Goal: Information Seeking & Learning: Learn about a topic

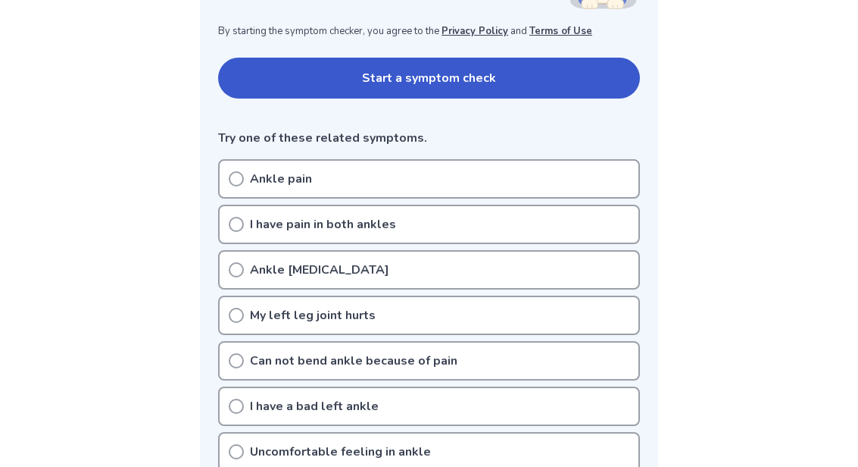
scroll to position [295, 0]
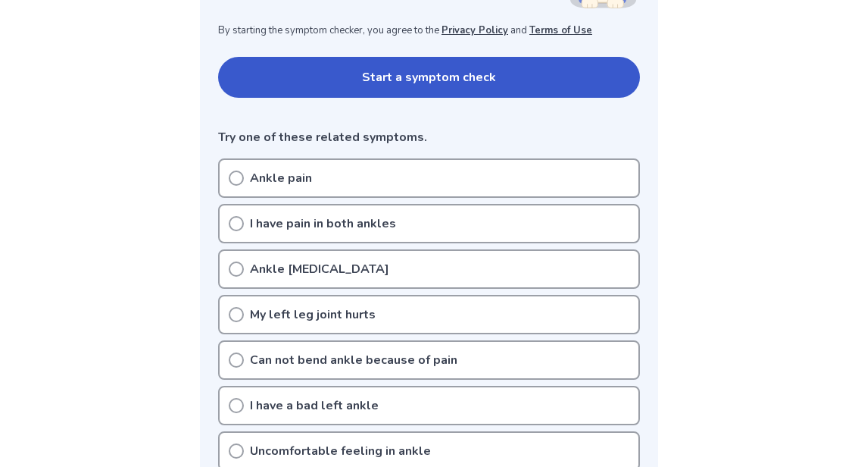
click at [251, 175] on p "Ankle pain" at bounding box center [281, 178] width 62 height 18
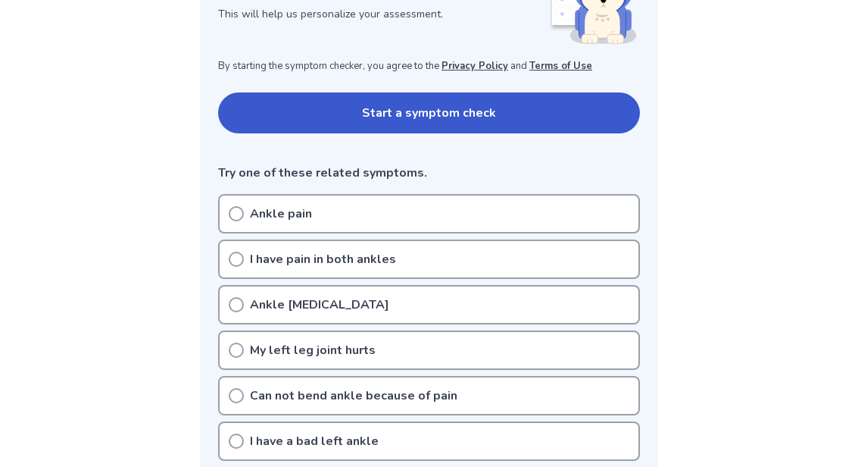
scroll to position [235, 0]
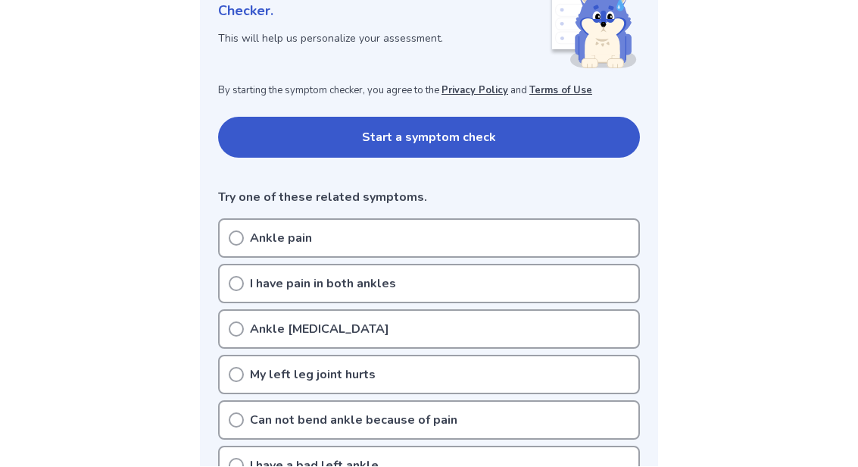
click at [270, 118] on button "Start a symptom check" at bounding box center [429, 137] width 422 height 41
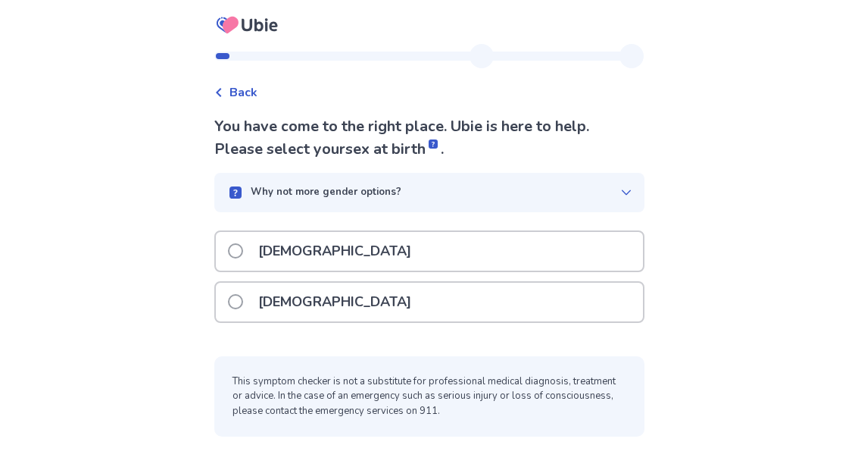
click at [254, 308] on label "[DEMOGRAPHIC_DATA]" at bounding box center [324, 302] width 192 height 39
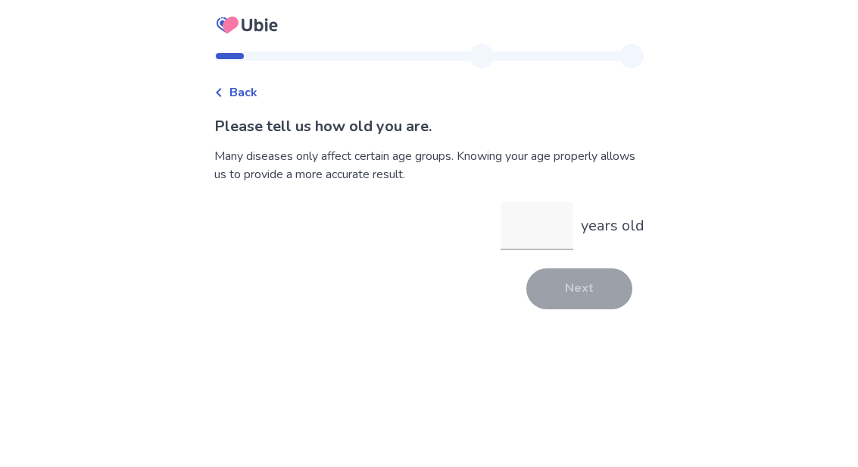
click at [527, 226] on input "years old" at bounding box center [537, 226] width 73 height 48
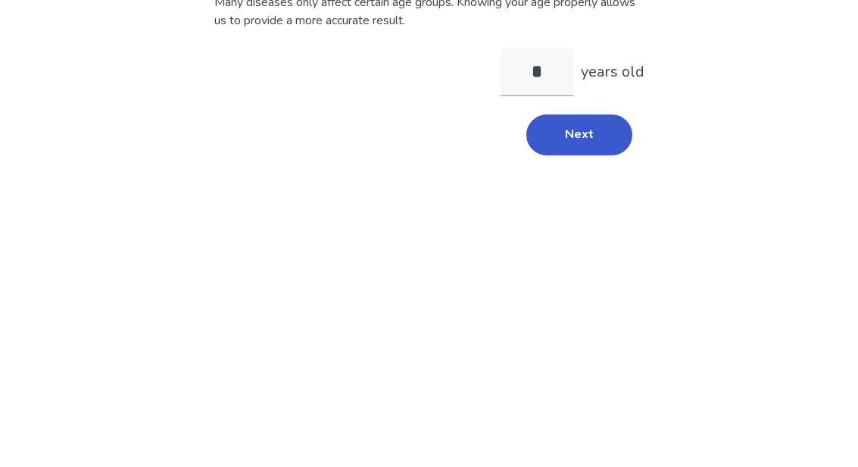
type input "**"
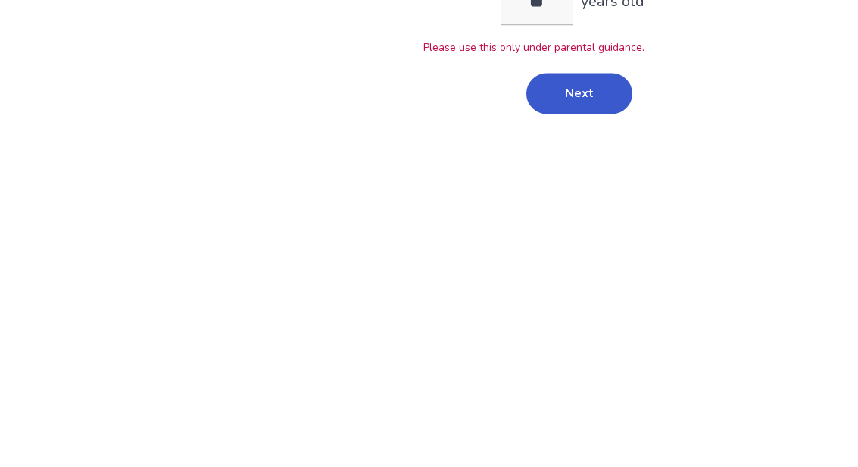
click at [547, 298] on button "Next" at bounding box center [580, 318] width 106 height 41
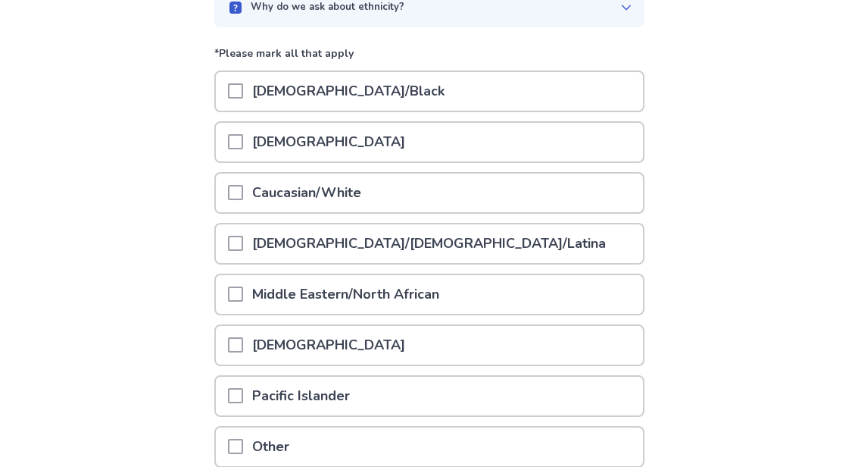
scroll to position [171, 0]
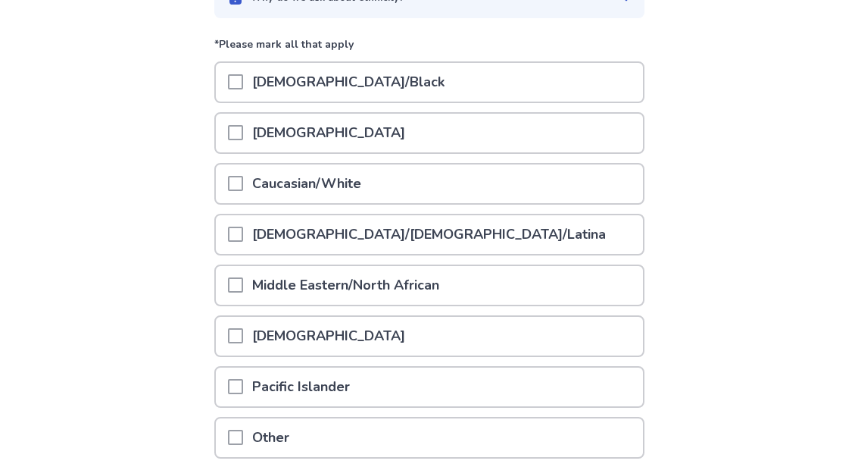
click at [243, 167] on div at bounding box center [235, 183] width 15 height 39
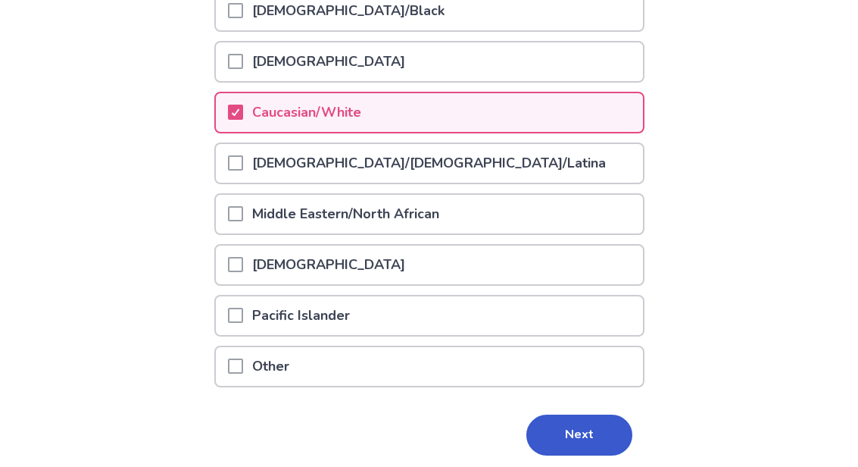
scroll to position [241, 0]
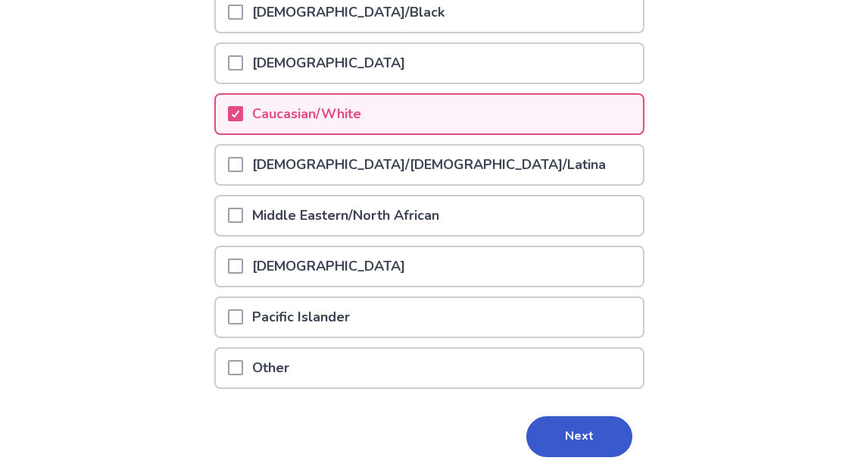
click at [548, 434] on button "Next" at bounding box center [580, 436] width 106 height 41
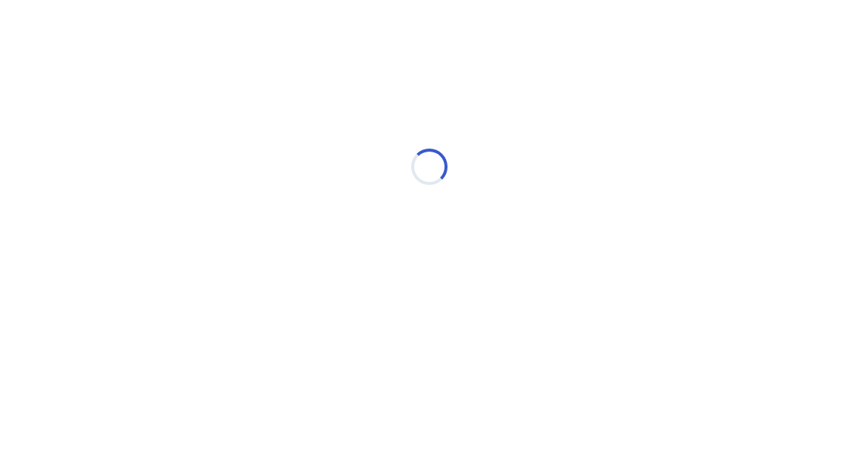
scroll to position [0, 0]
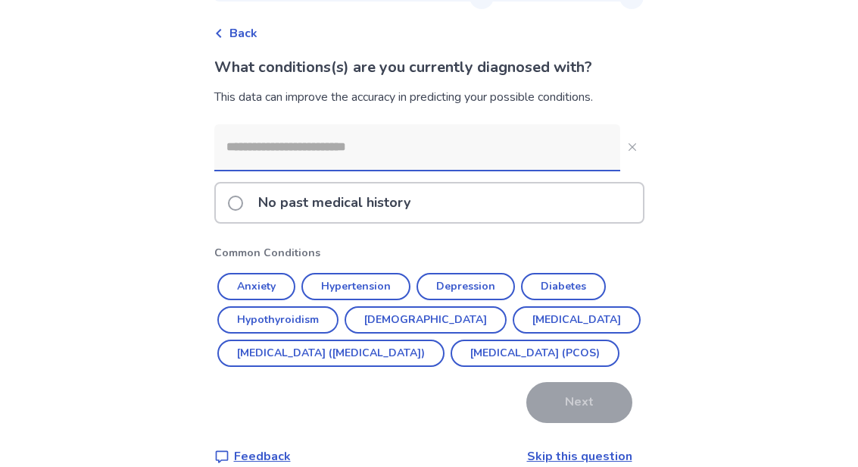
click at [272, 142] on input at bounding box center [417, 146] width 406 height 45
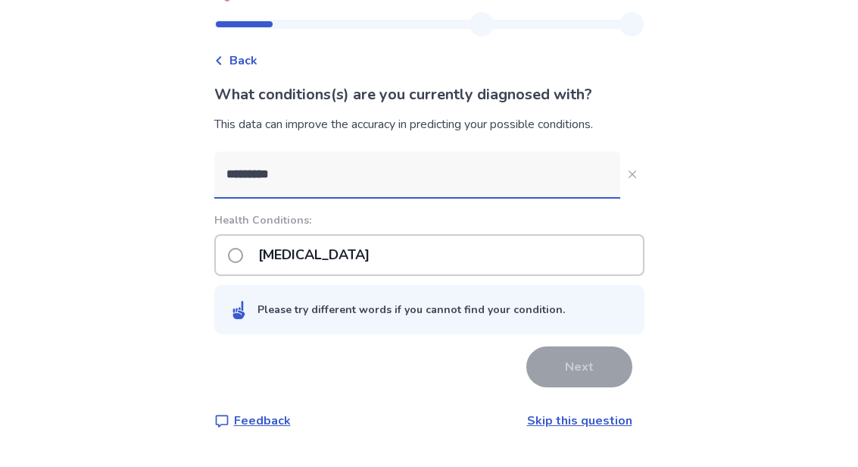
type input "*********"
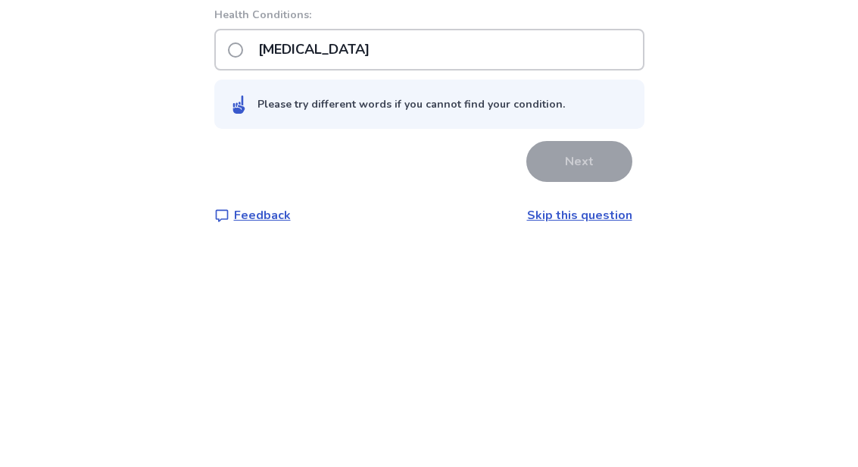
click at [258, 267] on p "[MEDICAL_DATA]" at bounding box center [314, 286] width 130 height 39
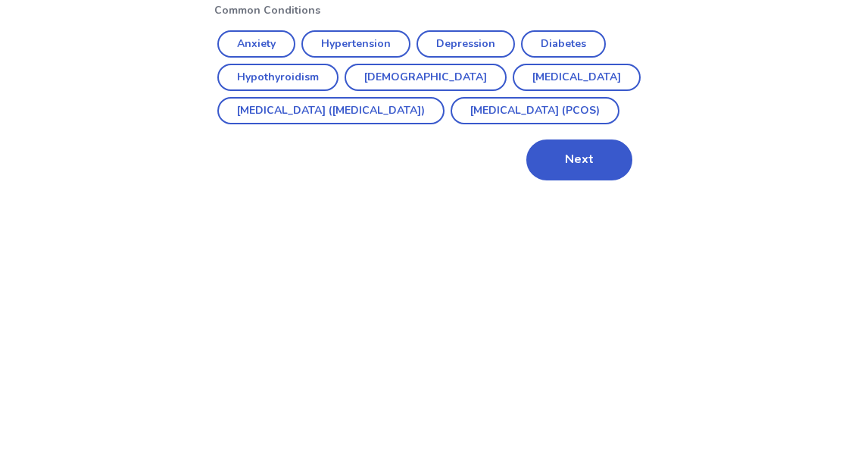
scroll to position [57, 0]
click at [551, 408] on button "Next" at bounding box center [580, 428] width 106 height 41
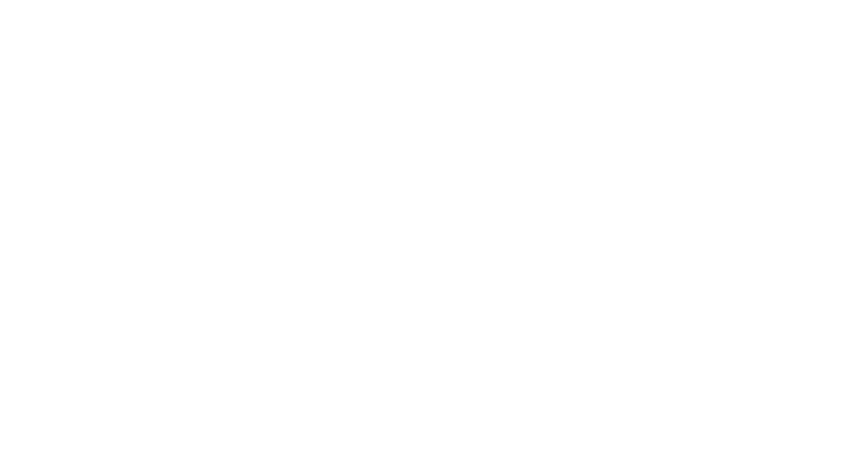
scroll to position [0, 0]
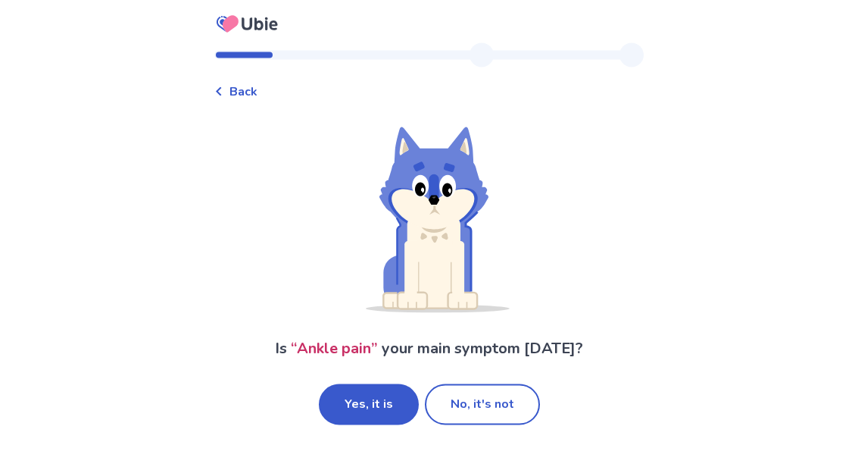
scroll to position [1, 0]
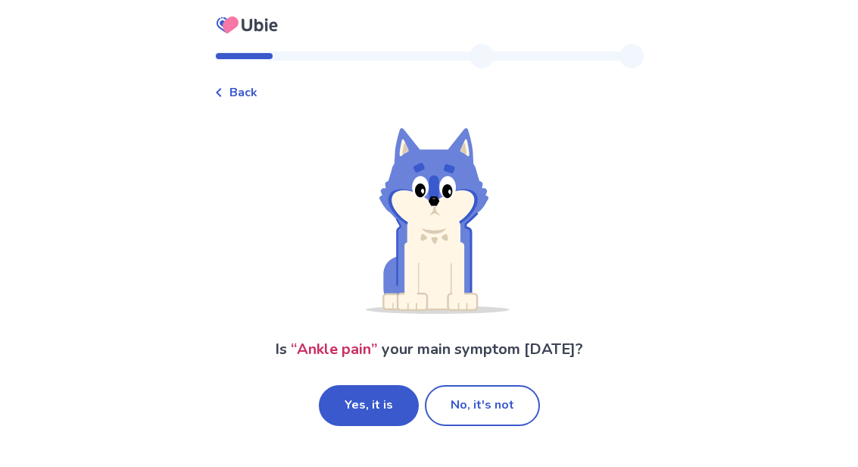
click at [356, 402] on button "Yes, it is" at bounding box center [369, 405] width 100 height 41
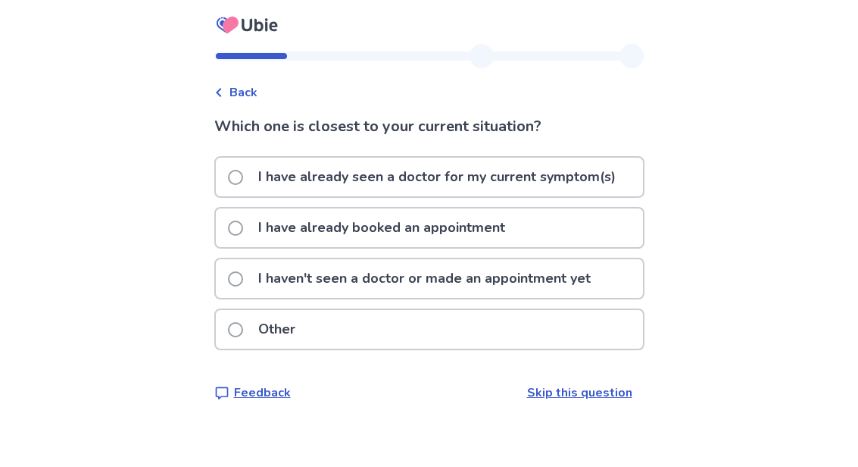
click at [267, 272] on p "I haven't seen a doctor or made an appointment yet" at bounding box center [424, 278] width 351 height 39
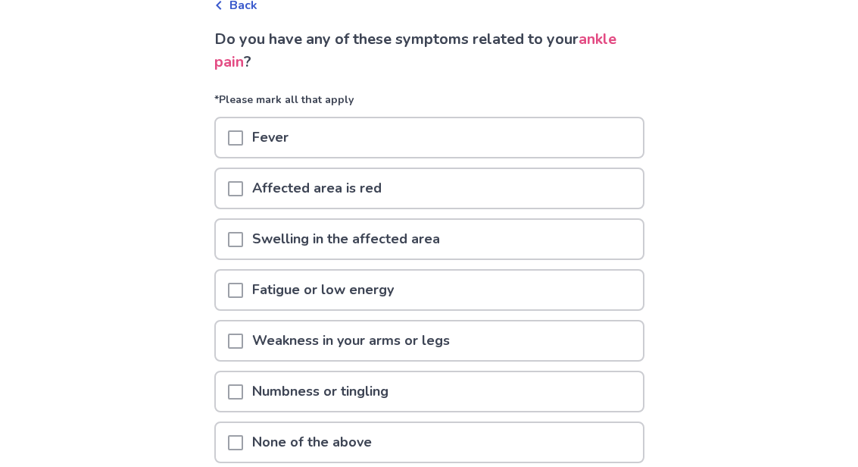
scroll to position [91, 0]
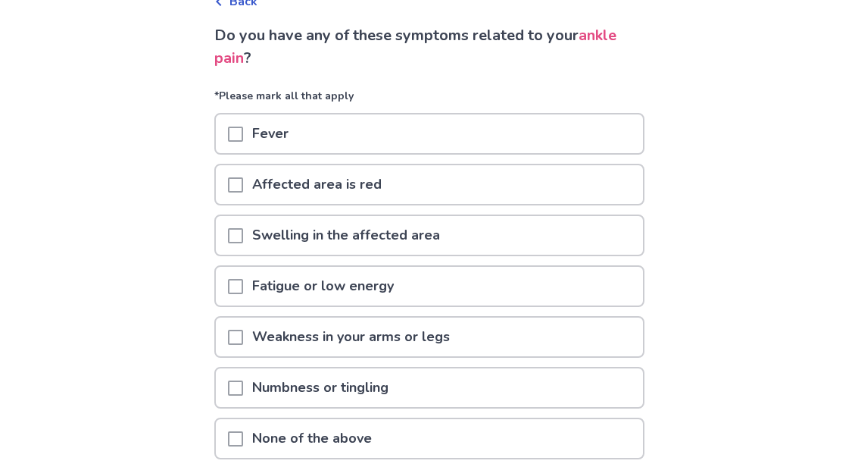
click at [243, 328] on div at bounding box center [235, 336] width 15 height 39
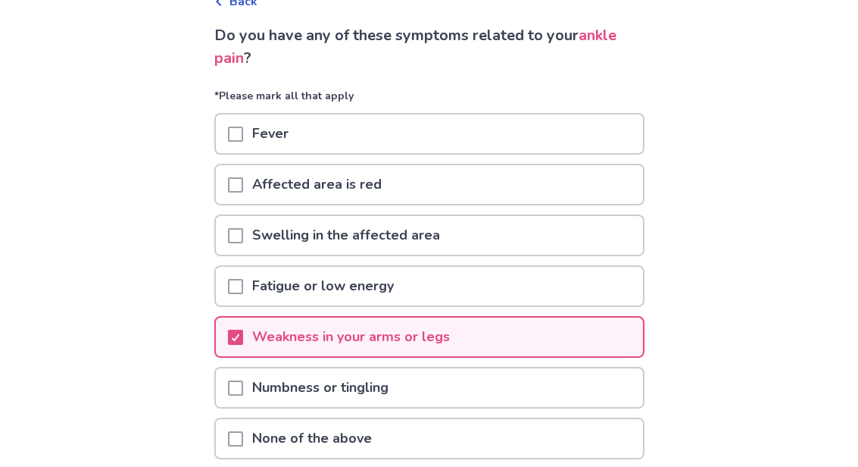
click at [243, 427] on div at bounding box center [235, 438] width 15 height 39
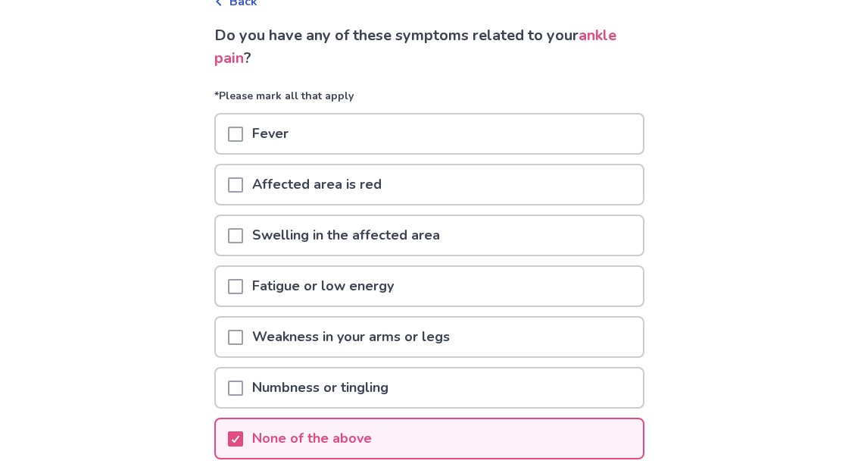
click at [243, 375] on div at bounding box center [235, 387] width 15 height 39
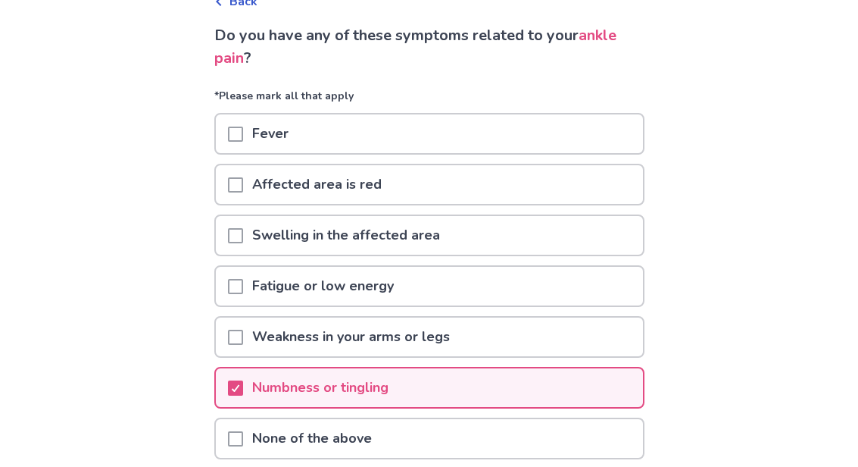
click at [242, 336] on span at bounding box center [235, 337] width 15 height 15
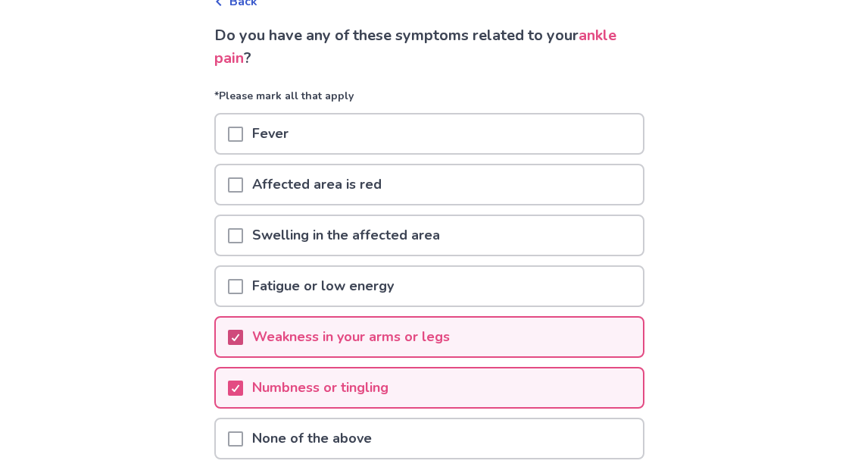
click at [240, 332] on div at bounding box center [235, 337] width 9 height 12
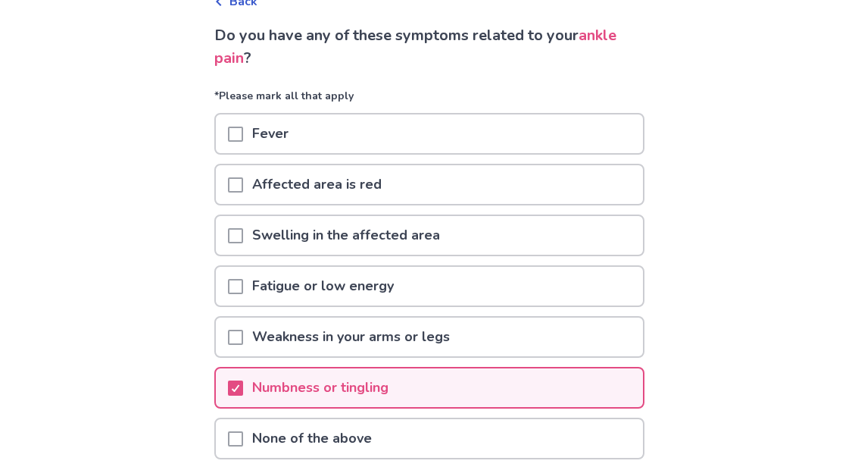
click at [243, 419] on div at bounding box center [235, 438] width 15 height 39
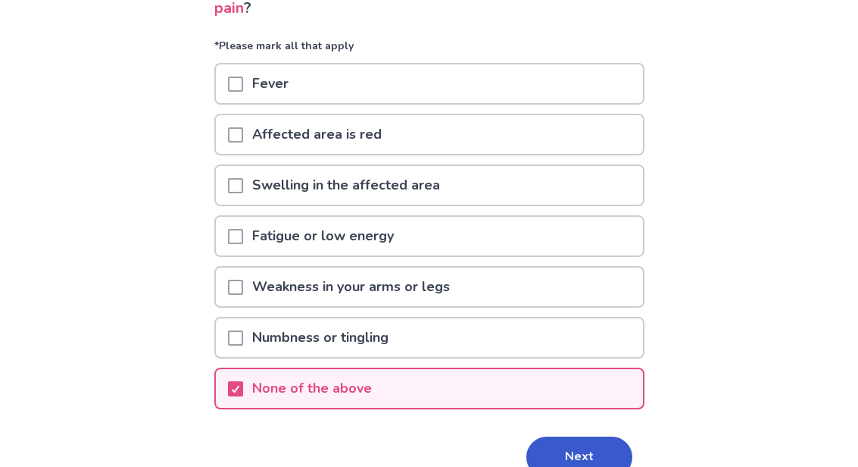
scroll to position [155, 0]
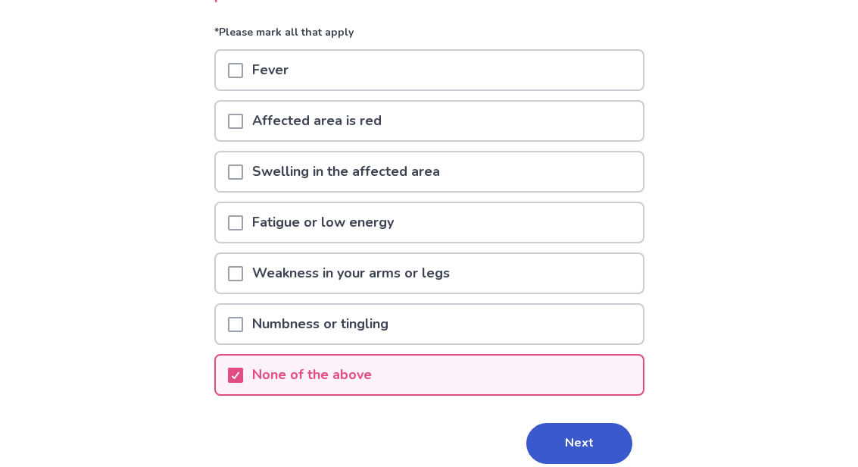
click at [574, 452] on button "Next" at bounding box center [580, 443] width 106 height 41
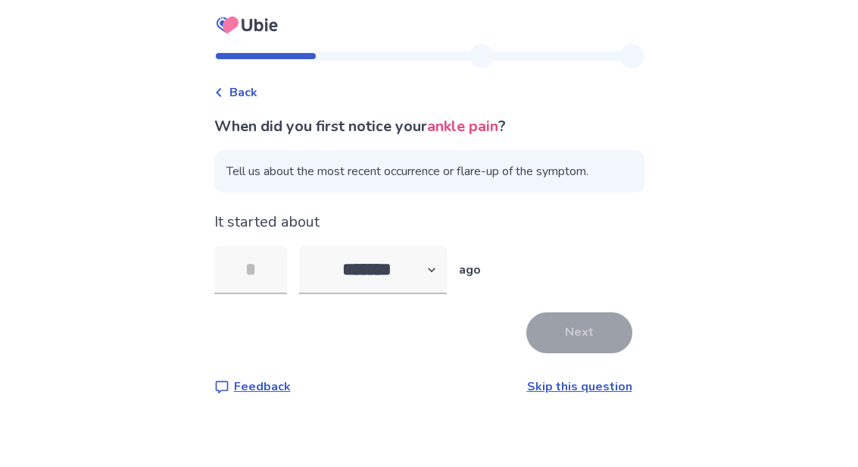
click at [261, 260] on input "tel" at bounding box center [250, 269] width 73 height 48
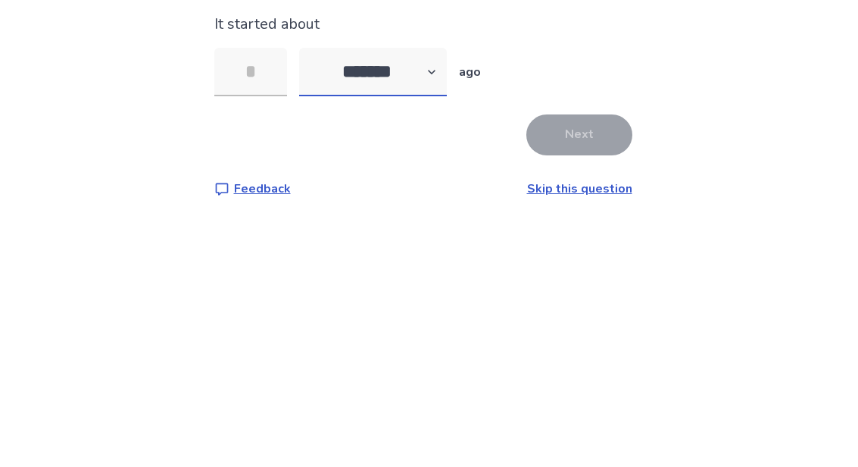
click at [339, 245] on select "******* ****** ******* ******** *******" at bounding box center [373, 269] width 148 height 48
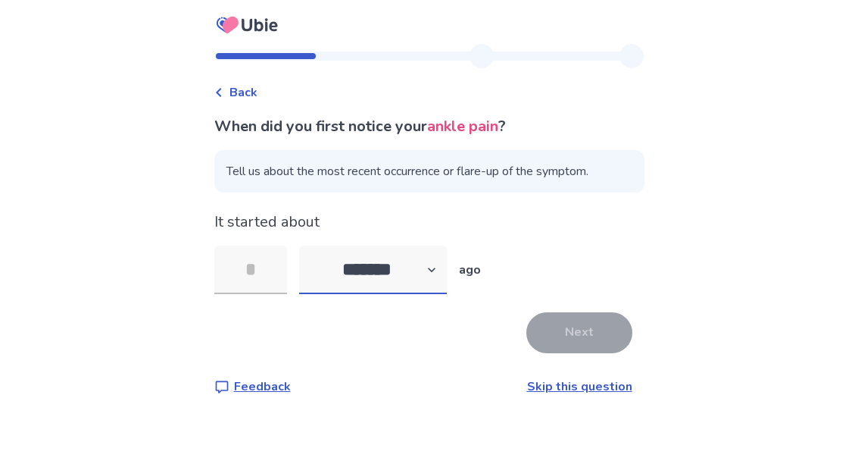
click at [354, 245] on select "******* ****** ******* ******** *******" at bounding box center [373, 269] width 148 height 48
click at [340, 245] on select "******* ****** ******* ******** *******" at bounding box center [373, 269] width 148 height 48
select select "*"
click at [253, 245] on input "tel" at bounding box center [250, 269] width 73 height 48
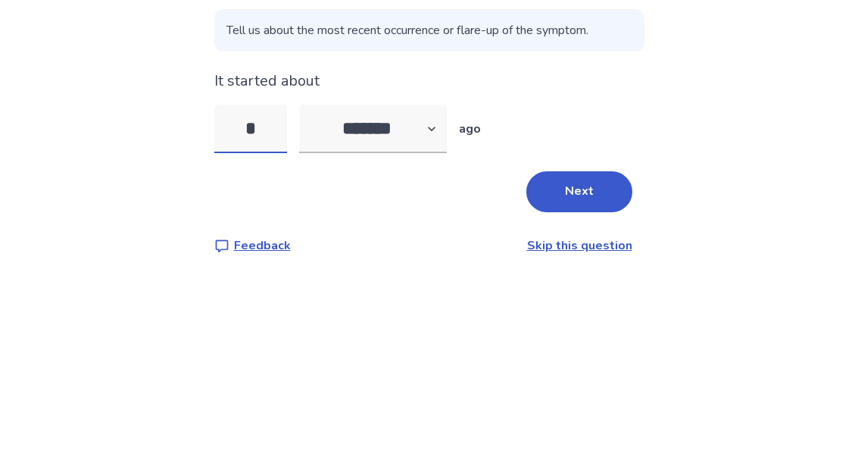
type input "**"
click at [542, 312] on button "Next" at bounding box center [580, 332] width 106 height 41
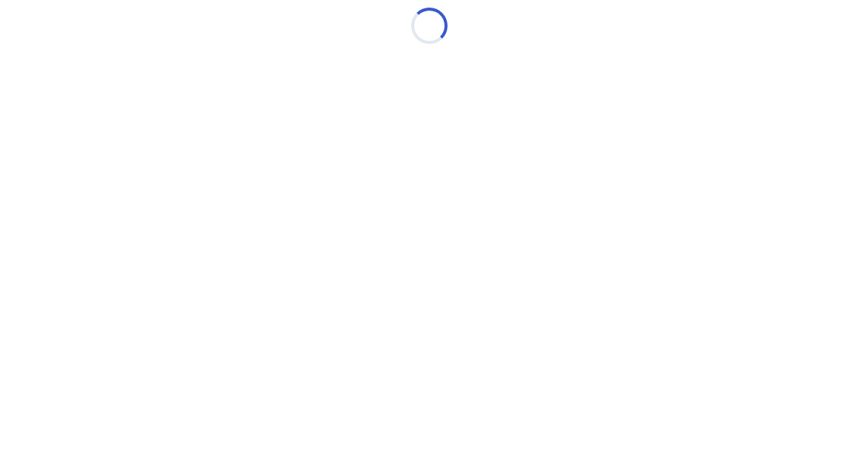
scroll to position [0, 0]
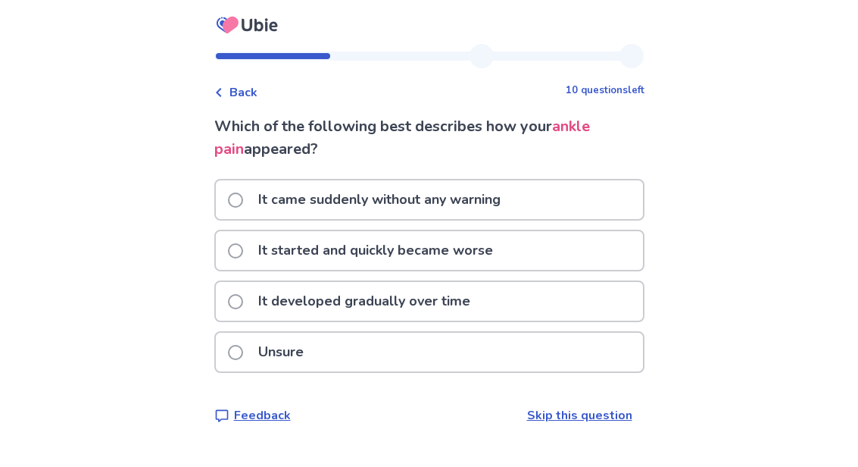
scroll to position [46, 0]
click at [286, 333] on p "Unsure" at bounding box center [281, 352] width 64 height 39
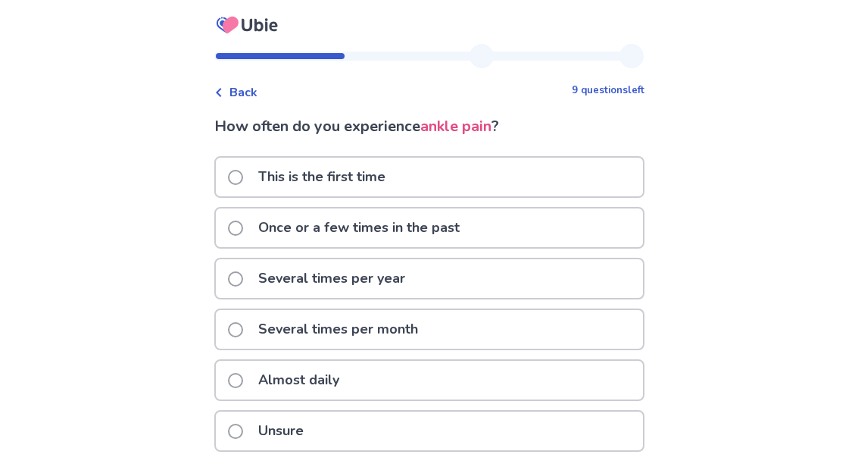
click at [245, 214] on label "Once or a few times in the past" at bounding box center [348, 227] width 241 height 39
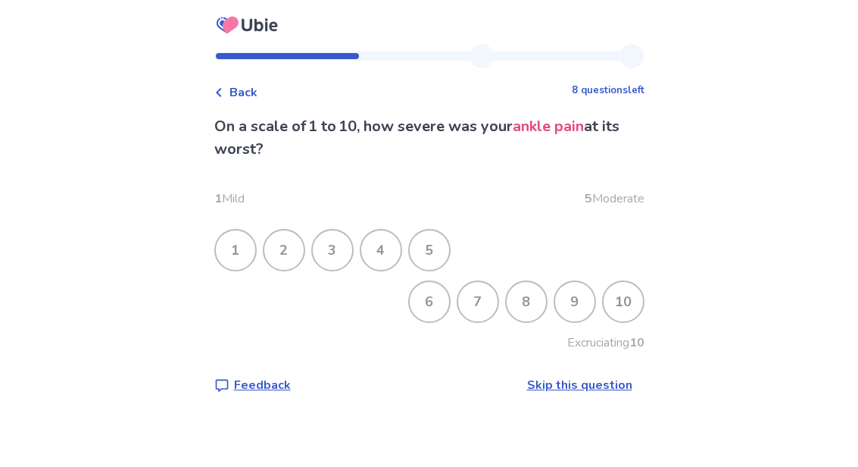
click at [351, 234] on div "3" at bounding box center [332, 249] width 39 height 39
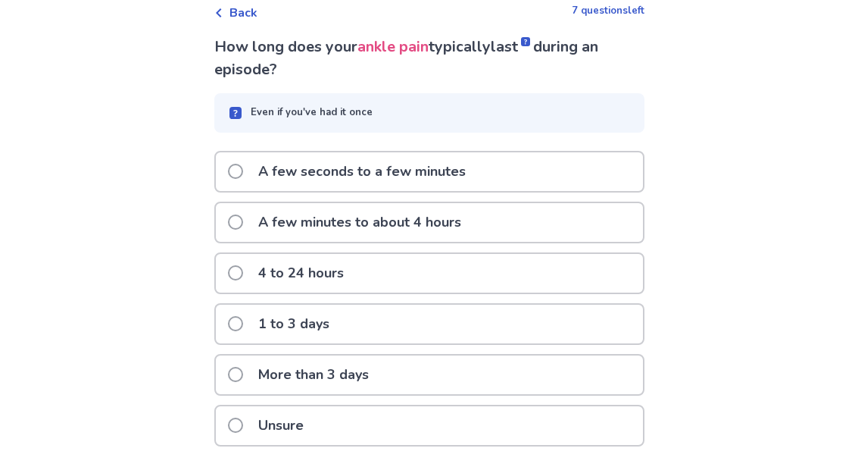
scroll to position [78, 0]
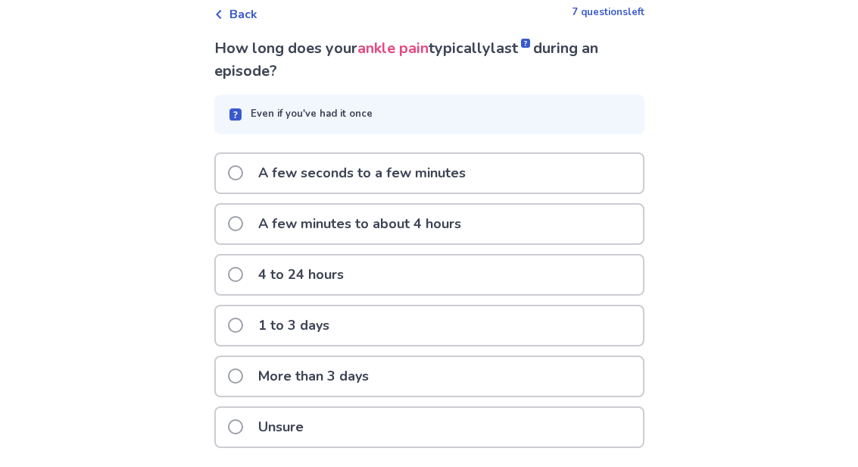
click at [266, 427] on p "Unsure" at bounding box center [281, 427] width 64 height 39
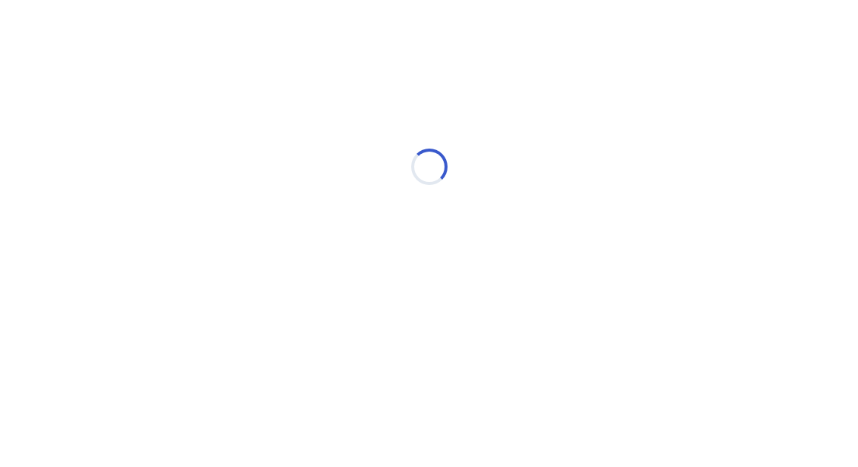
scroll to position [0, 0]
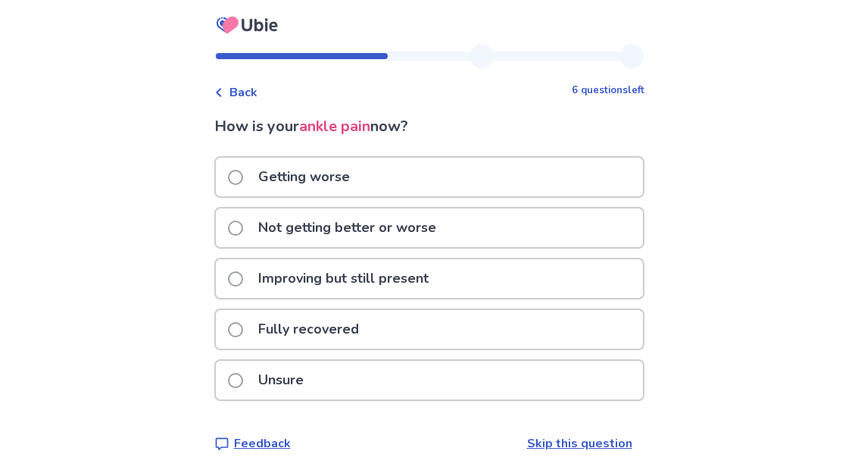
click at [251, 270] on label "Improving but still present" at bounding box center [333, 278] width 210 height 39
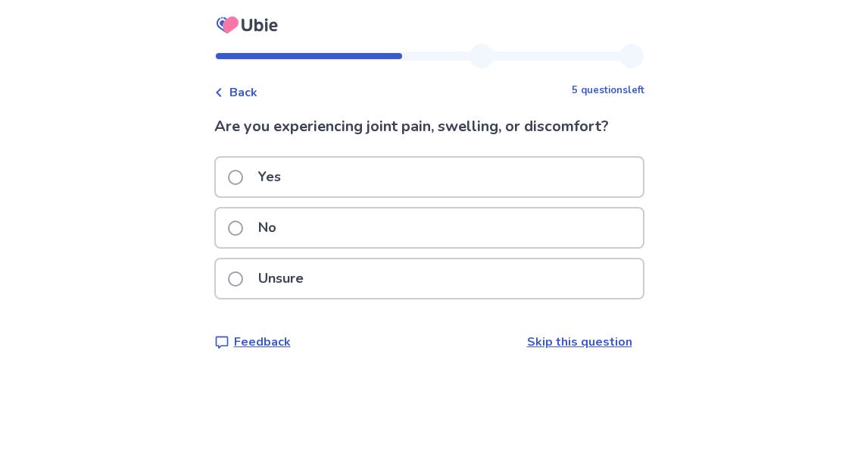
click at [244, 83] on span "Back" at bounding box center [244, 92] width 28 height 18
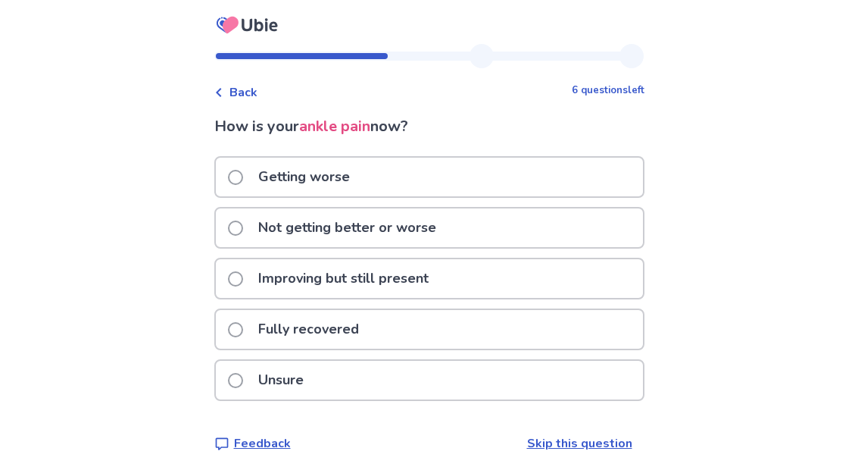
click at [272, 219] on p "Not getting better or worse" at bounding box center [347, 227] width 196 height 39
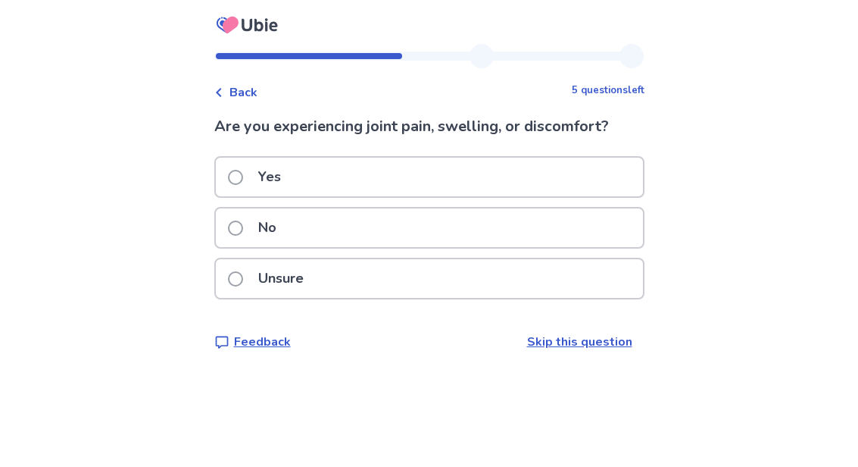
click at [255, 176] on label "Yes" at bounding box center [259, 177] width 62 height 39
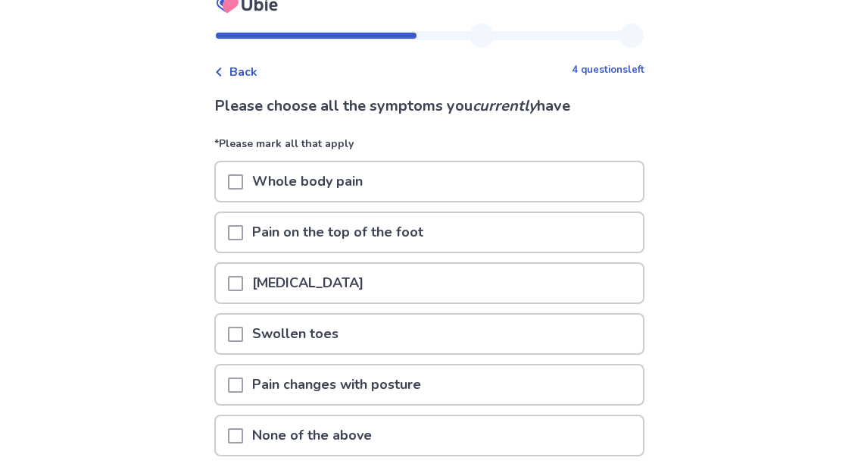
scroll to position [21, 0]
click at [273, 420] on p "None of the above" at bounding box center [312, 434] width 138 height 39
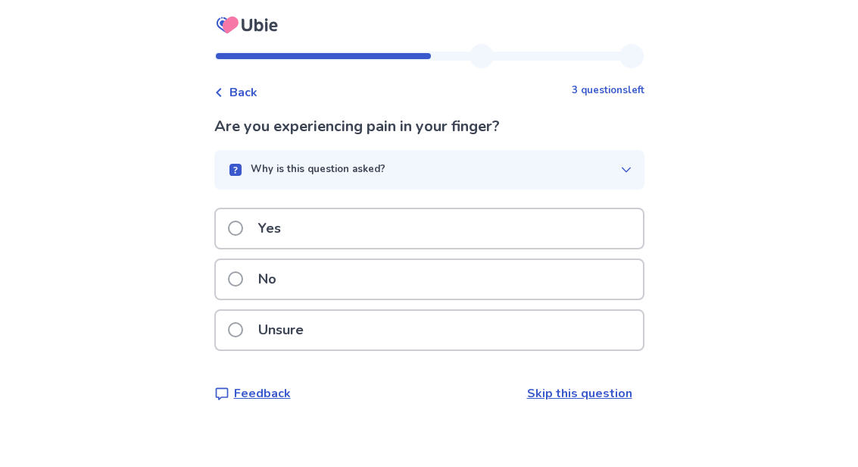
click at [264, 188] on button "Why is this question asked?" at bounding box center [429, 169] width 430 height 39
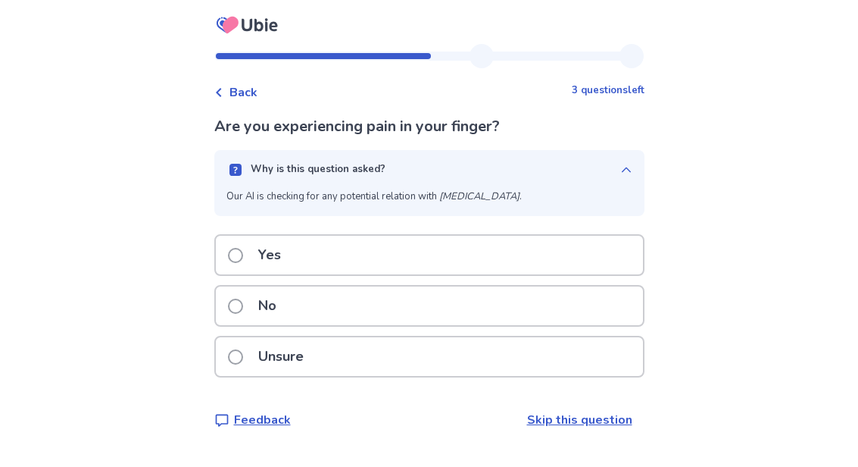
click at [250, 297] on label "No" at bounding box center [257, 305] width 58 height 39
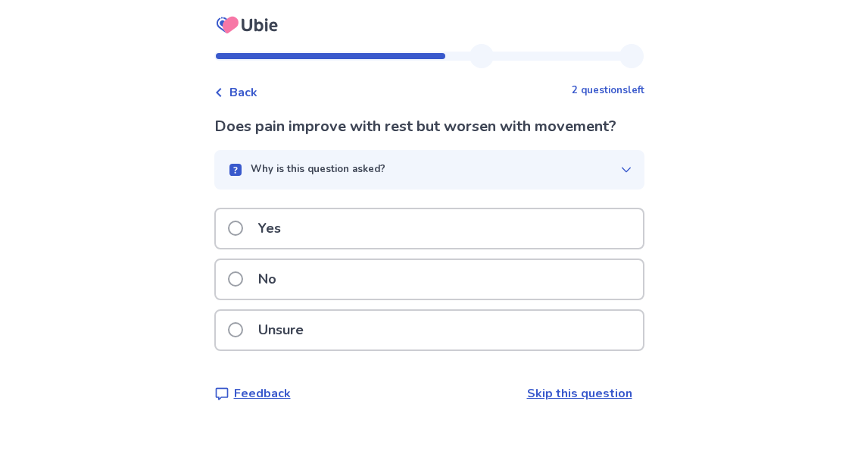
click at [270, 321] on p "Unsure" at bounding box center [281, 330] width 64 height 39
click at [264, 286] on p "No" at bounding box center [267, 279] width 36 height 39
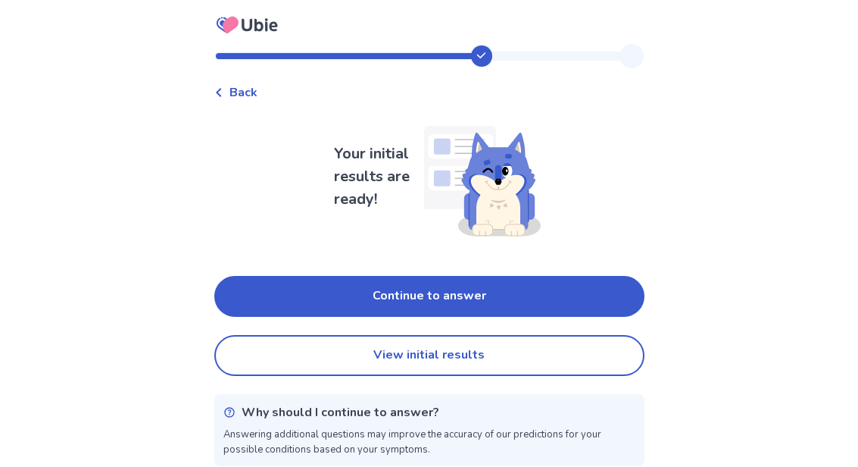
click at [272, 288] on button "Continue to answer" at bounding box center [429, 296] width 430 height 41
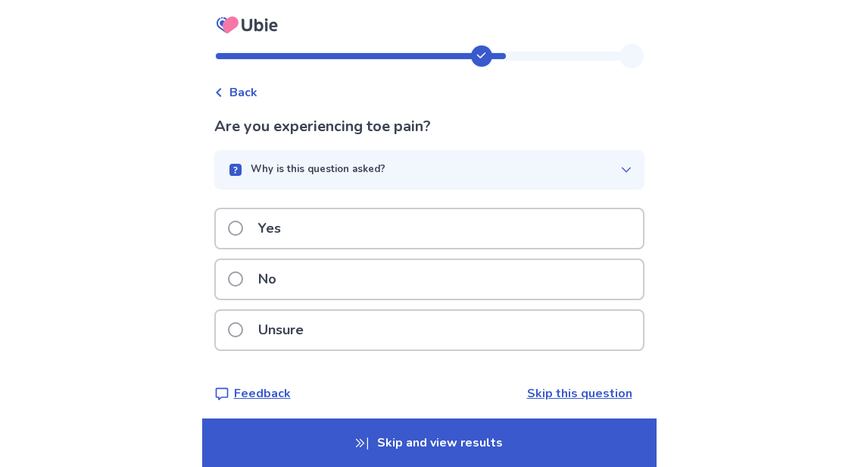
click at [257, 273] on label "No" at bounding box center [257, 279] width 58 height 39
click at [255, 271] on label "No" at bounding box center [257, 279] width 58 height 39
click at [267, 327] on p "Unsure" at bounding box center [281, 330] width 64 height 39
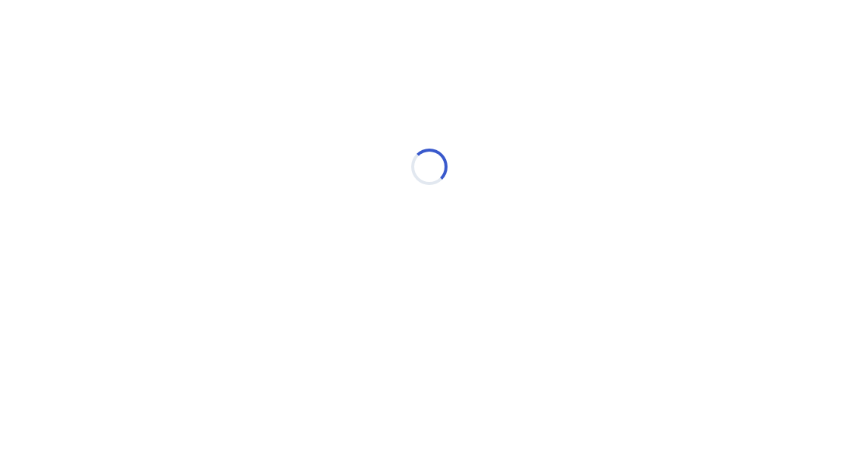
select select "*"
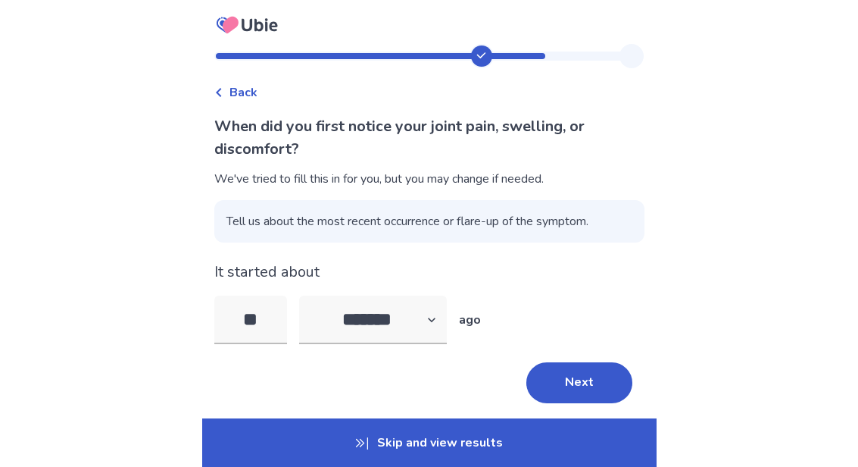
click at [569, 376] on button "Next" at bounding box center [580, 382] width 106 height 41
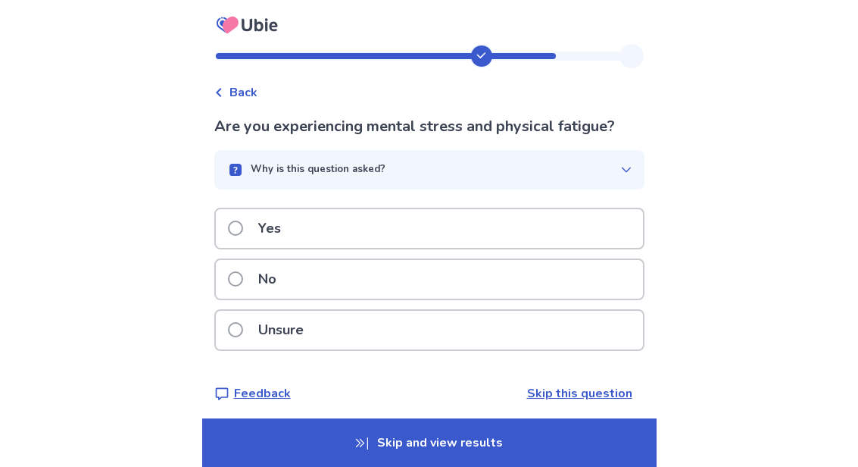
click at [274, 278] on p "No" at bounding box center [267, 279] width 36 height 39
click at [243, 222] on span at bounding box center [235, 227] width 15 height 15
click at [317, 152] on button "Why is this question asked?" at bounding box center [429, 169] width 430 height 39
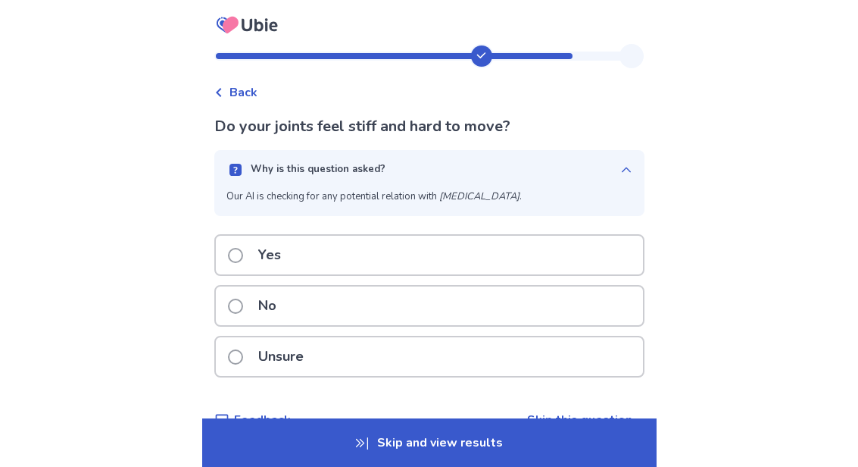
click at [179, 139] on div "Back Do your joints feel stiff and hard to move? Why is this question asked? Ou…" at bounding box center [429, 251] width 858 height 502
click at [228, 248] on div "Yes" at bounding box center [429, 255] width 427 height 39
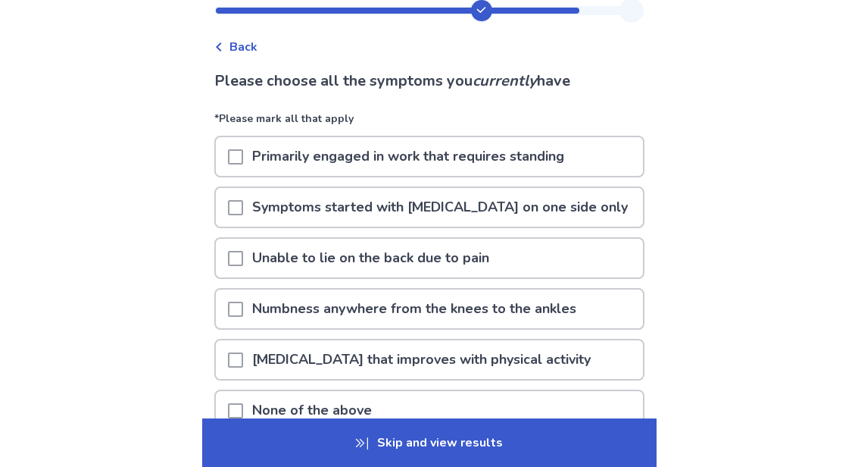
scroll to position [43, 0]
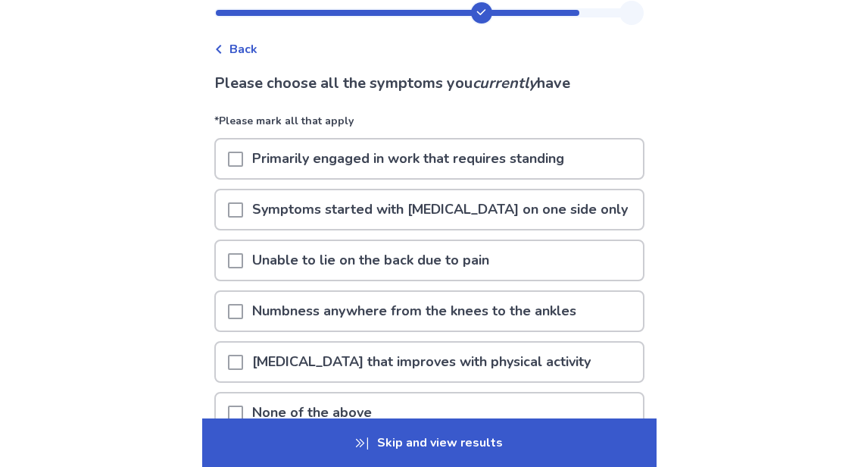
click at [311, 426] on p "None of the above" at bounding box center [312, 412] width 138 height 39
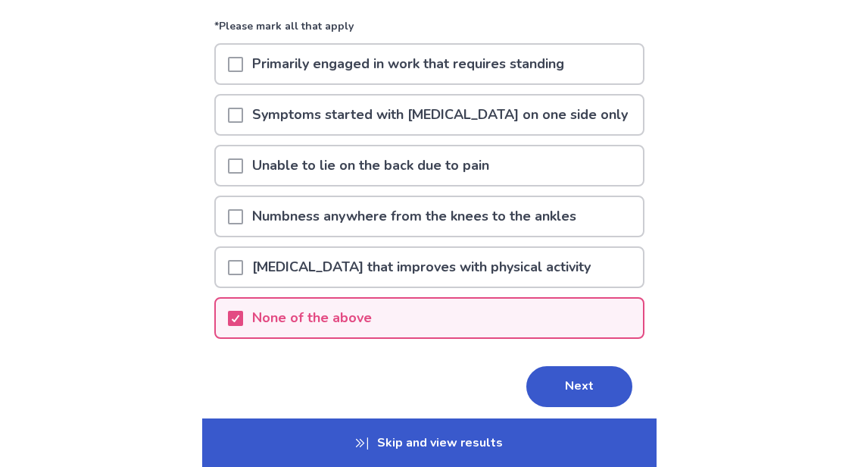
scroll to position [137, 0]
click at [558, 382] on button "Next" at bounding box center [580, 387] width 106 height 41
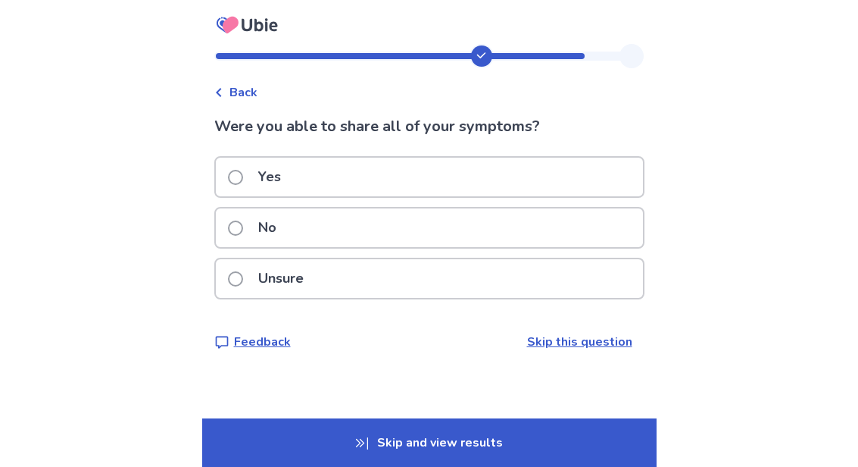
click at [261, 227] on p "No" at bounding box center [267, 227] width 36 height 39
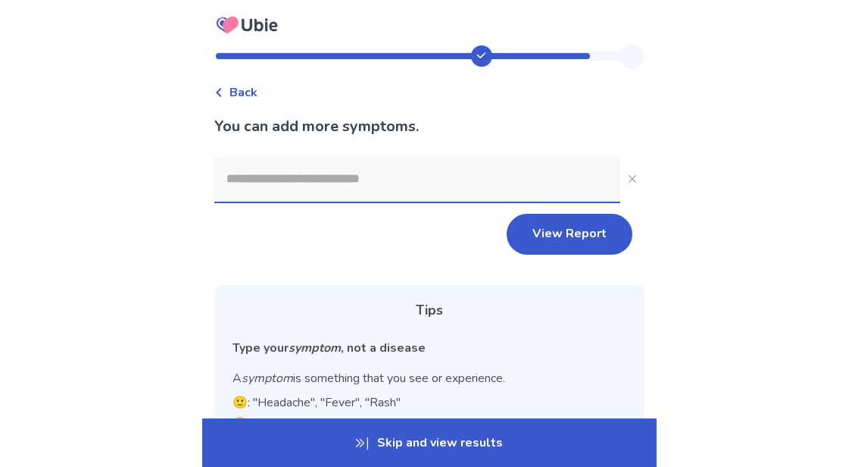
click at [261, 170] on input at bounding box center [417, 178] width 406 height 45
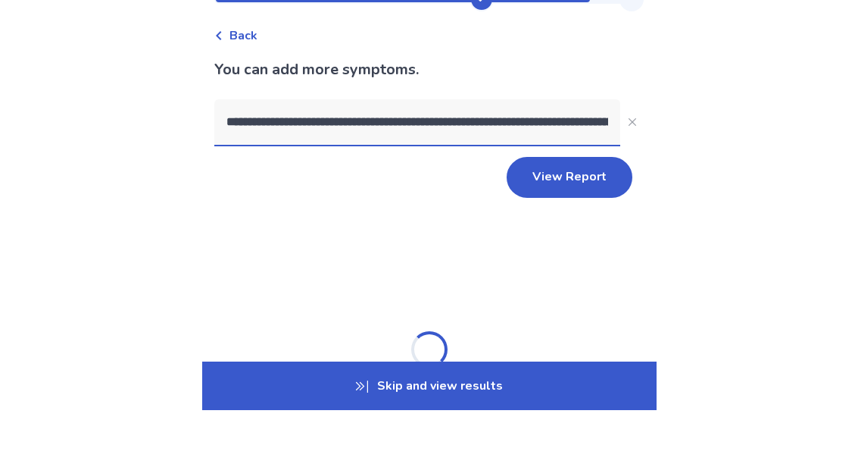
type input "**********"
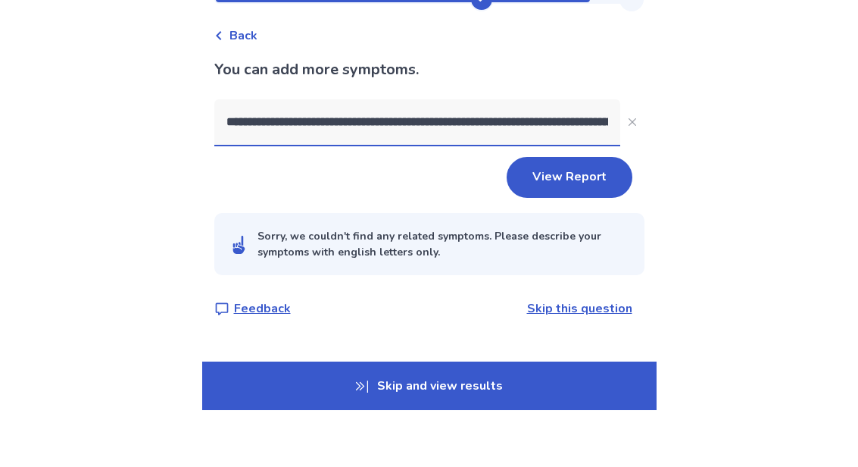
scroll to position [57, 0]
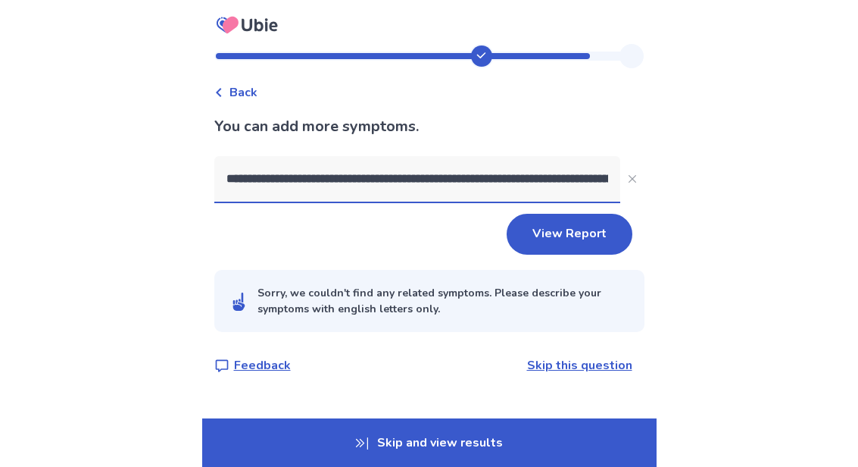
click at [571, 214] on button "View Report" at bounding box center [570, 234] width 126 height 41
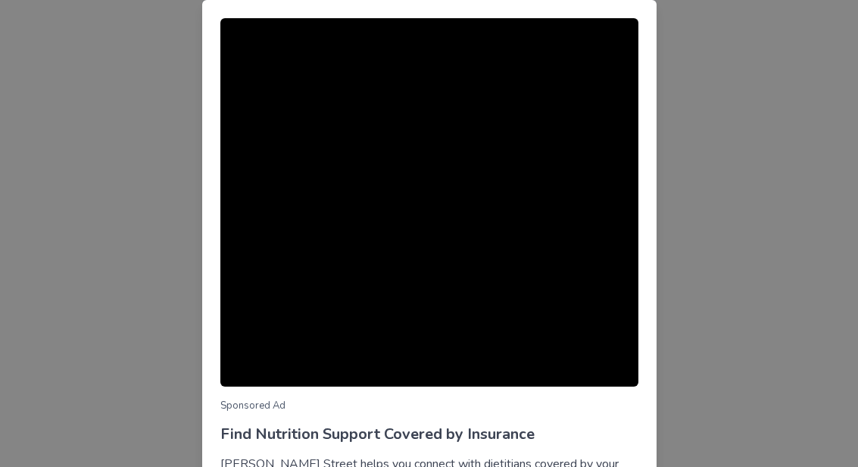
scroll to position [163, 0]
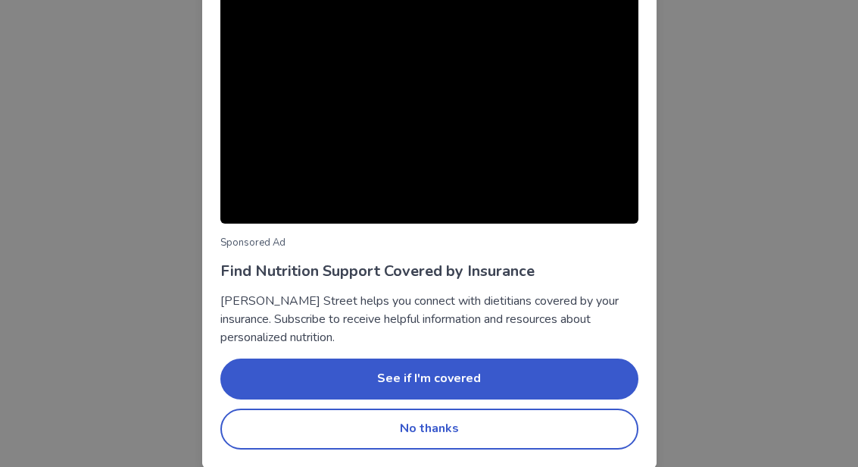
click at [311, 417] on button "No thanks" at bounding box center [429, 428] width 418 height 41
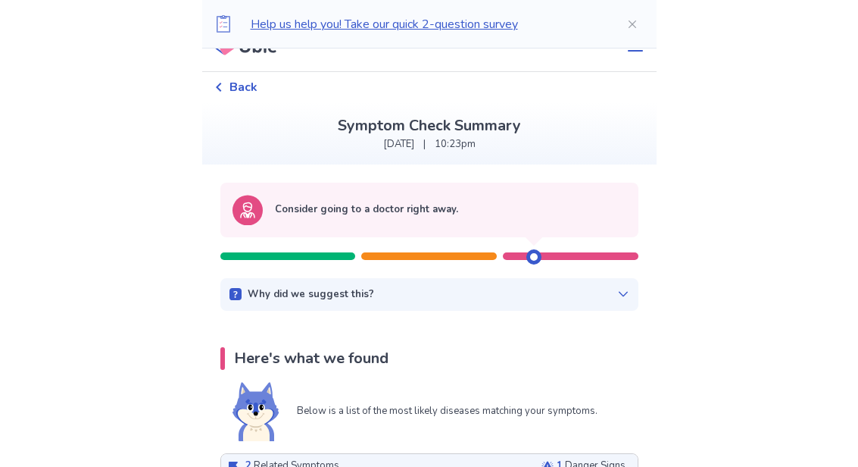
scroll to position [0, 0]
